Goal: Transaction & Acquisition: Purchase product/service

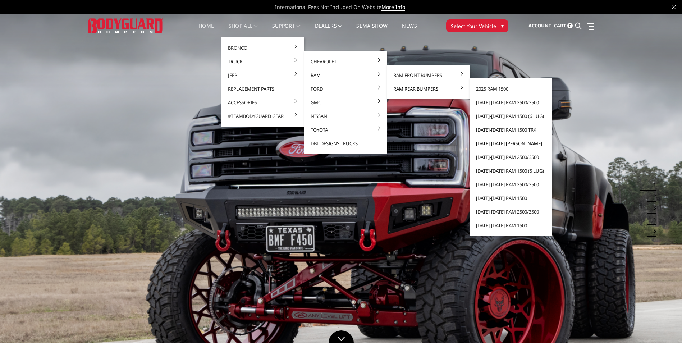
click at [499, 145] on link "[DATE]-[DATE] [PERSON_NAME]" at bounding box center [510, 144] width 77 height 14
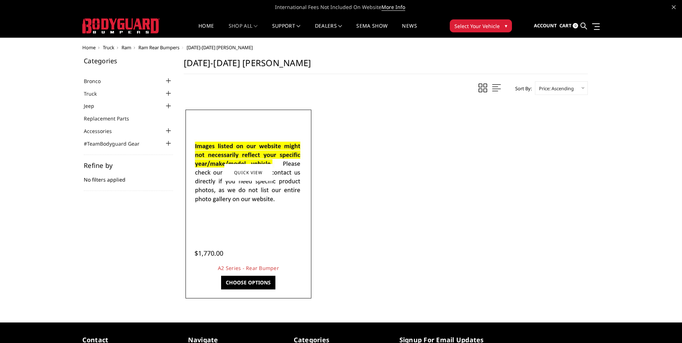
click at [253, 283] on link "Choose Options" at bounding box center [248, 283] width 54 height 14
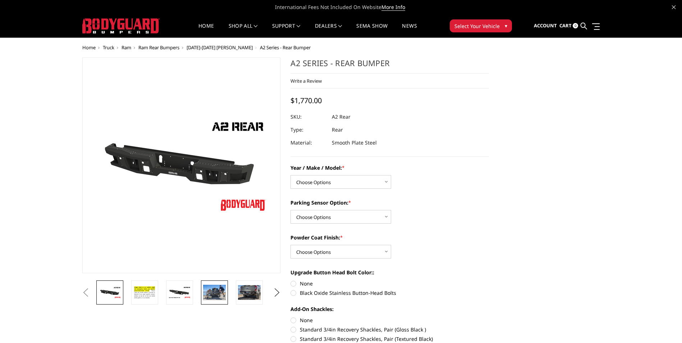
click at [220, 294] on img at bounding box center [214, 292] width 23 height 15
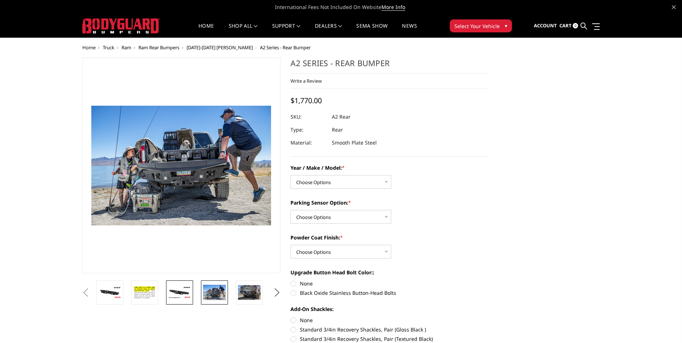
click at [183, 291] on img at bounding box center [179, 292] width 23 height 13
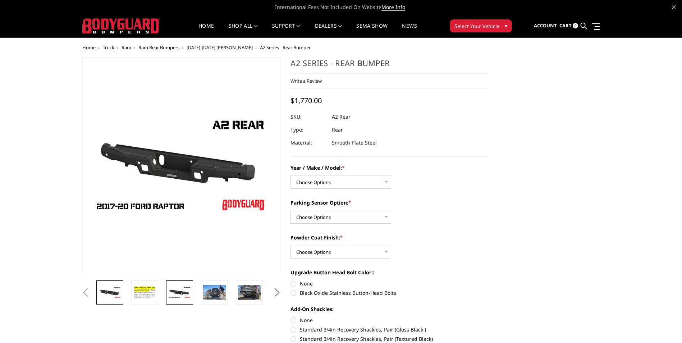
click at [117, 294] on img at bounding box center [109, 292] width 23 height 13
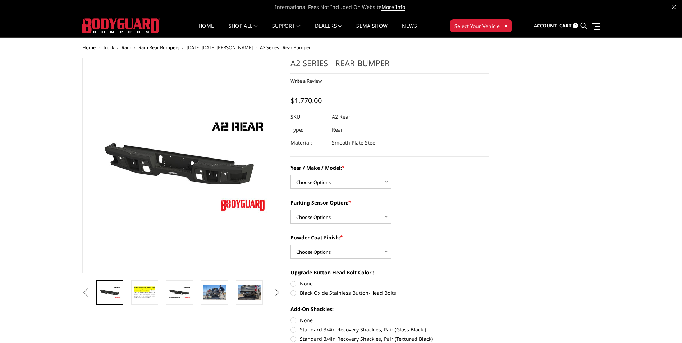
click at [275, 296] on button "Next" at bounding box center [276, 292] width 11 height 11
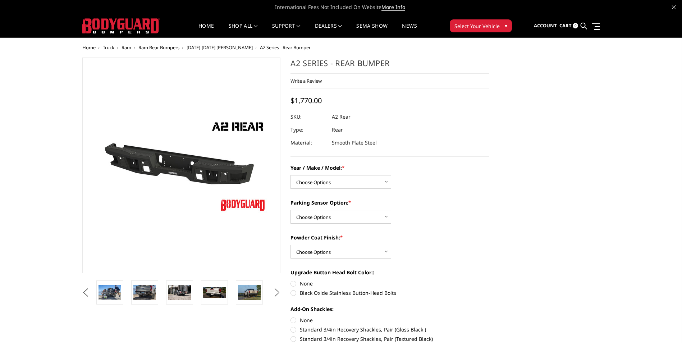
click at [275, 296] on button "Next" at bounding box center [276, 292] width 11 height 11
click at [226, 292] on img at bounding box center [214, 292] width 23 height 15
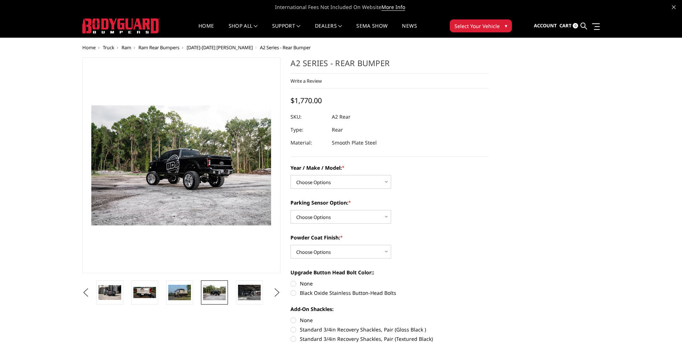
click at [235, 292] on li at bounding box center [251, 292] width 35 height 24
click at [244, 291] on img at bounding box center [249, 292] width 23 height 15
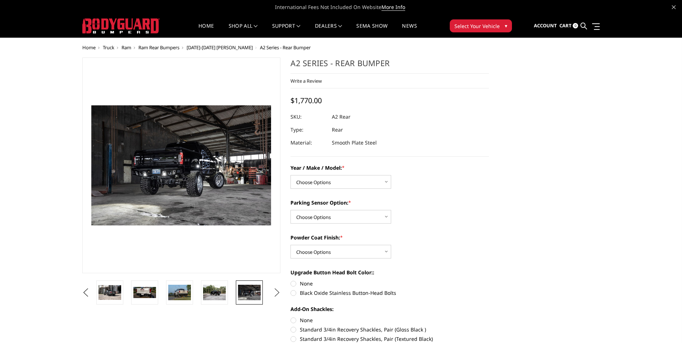
click at [275, 290] on button "Next" at bounding box center [276, 292] width 11 height 11
click at [253, 290] on img at bounding box center [249, 292] width 23 height 15
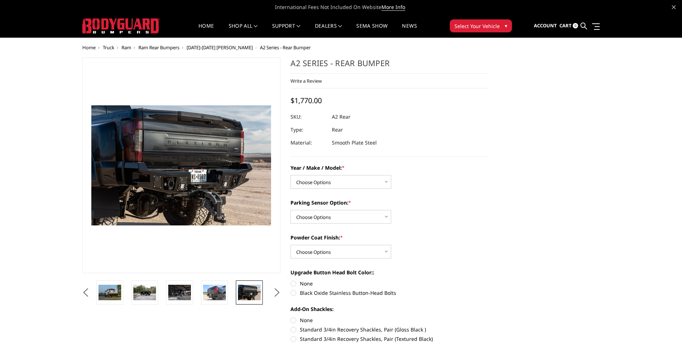
click at [229, 292] on li at bounding box center [216, 292] width 35 height 24
click at [220, 294] on img at bounding box center [214, 292] width 23 height 15
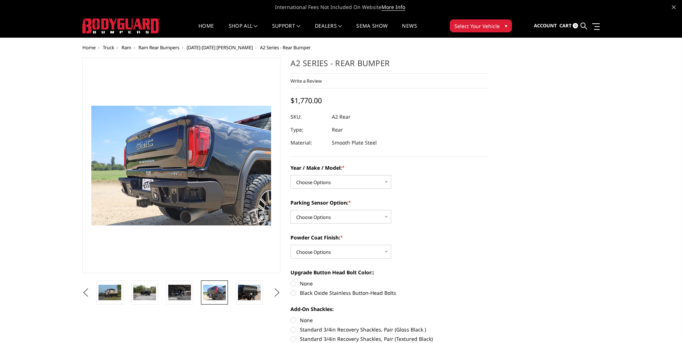
click at [217, 294] on img at bounding box center [214, 292] width 23 height 15
click at [274, 294] on button "Next" at bounding box center [276, 292] width 11 height 11
click at [273, 294] on button "Next" at bounding box center [276, 292] width 11 height 11
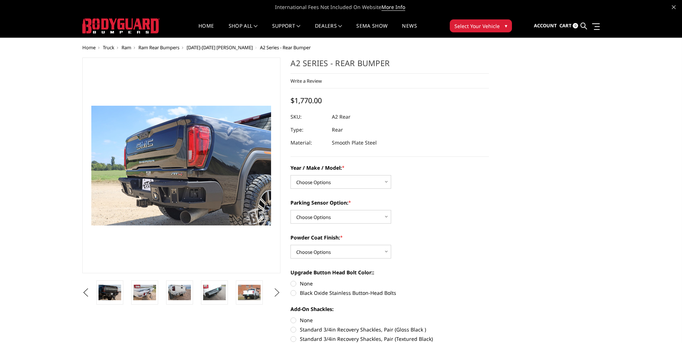
click at [273, 294] on button "Next" at bounding box center [276, 292] width 11 height 11
click at [272, 293] on button "Next" at bounding box center [276, 292] width 11 height 11
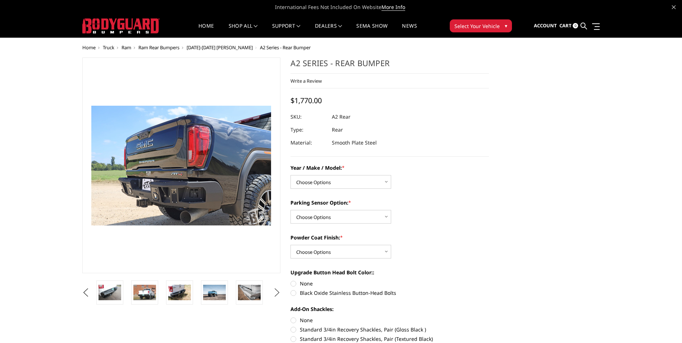
click at [272, 293] on button "Next" at bounding box center [276, 292] width 11 height 11
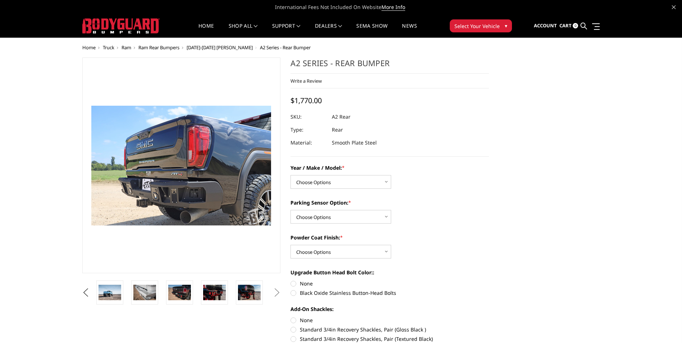
click at [275, 293] on button "Next" at bounding box center [276, 292] width 11 height 11
